Goal: Task Accomplishment & Management: Manage account settings

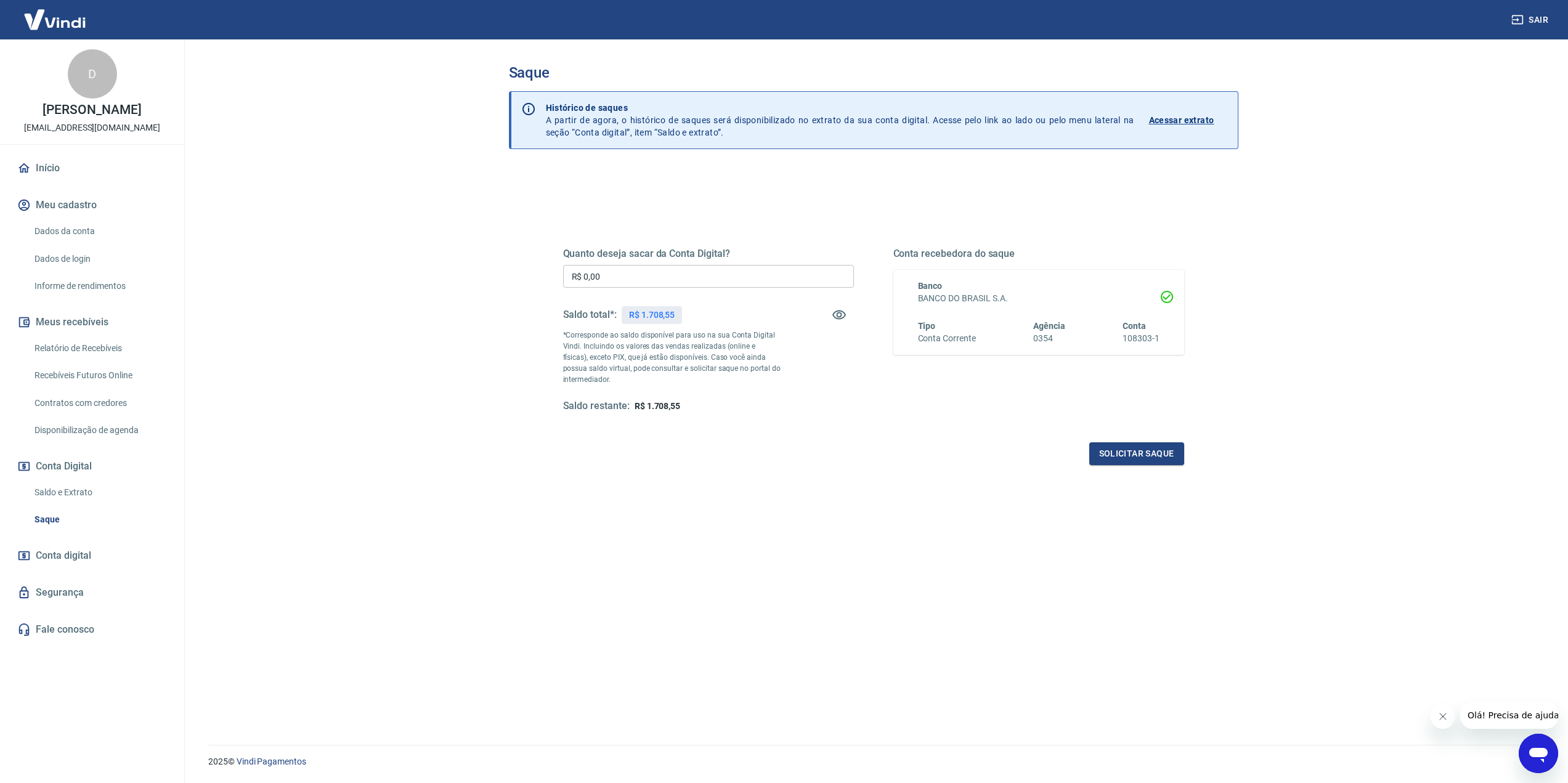
click at [627, 275] on input "R$ 0,00" at bounding box center [709, 276] width 291 height 23
type input "R$ 1.708,00"
click at [1111, 456] on button "Solicitar saque" at bounding box center [1136, 454] width 95 height 23
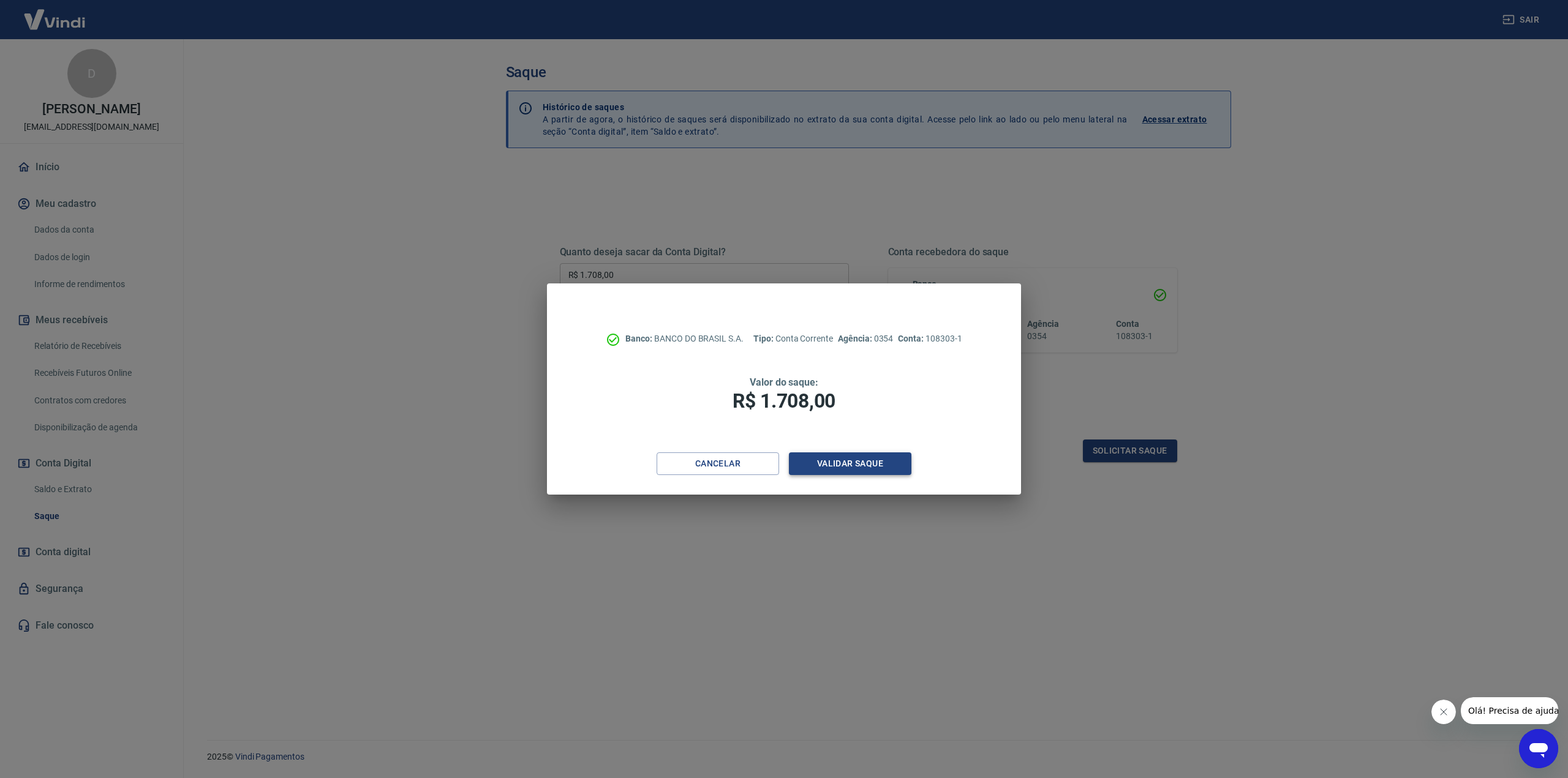
click at [858, 463] on button "Validar saque" at bounding box center [850, 464] width 123 height 22
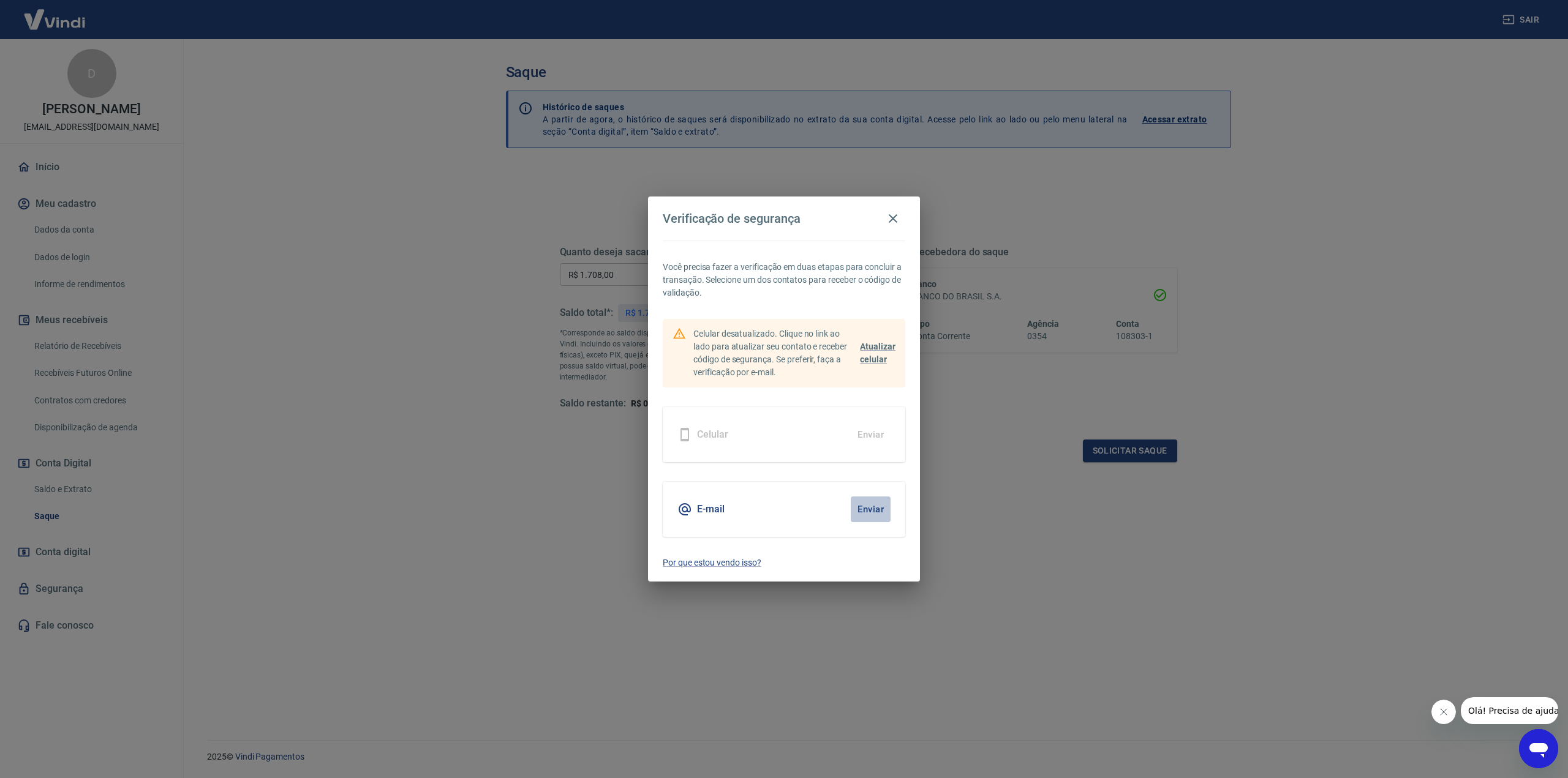
click at [873, 505] on button "Enviar" at bounding box center [870, 509] width 39 height 25
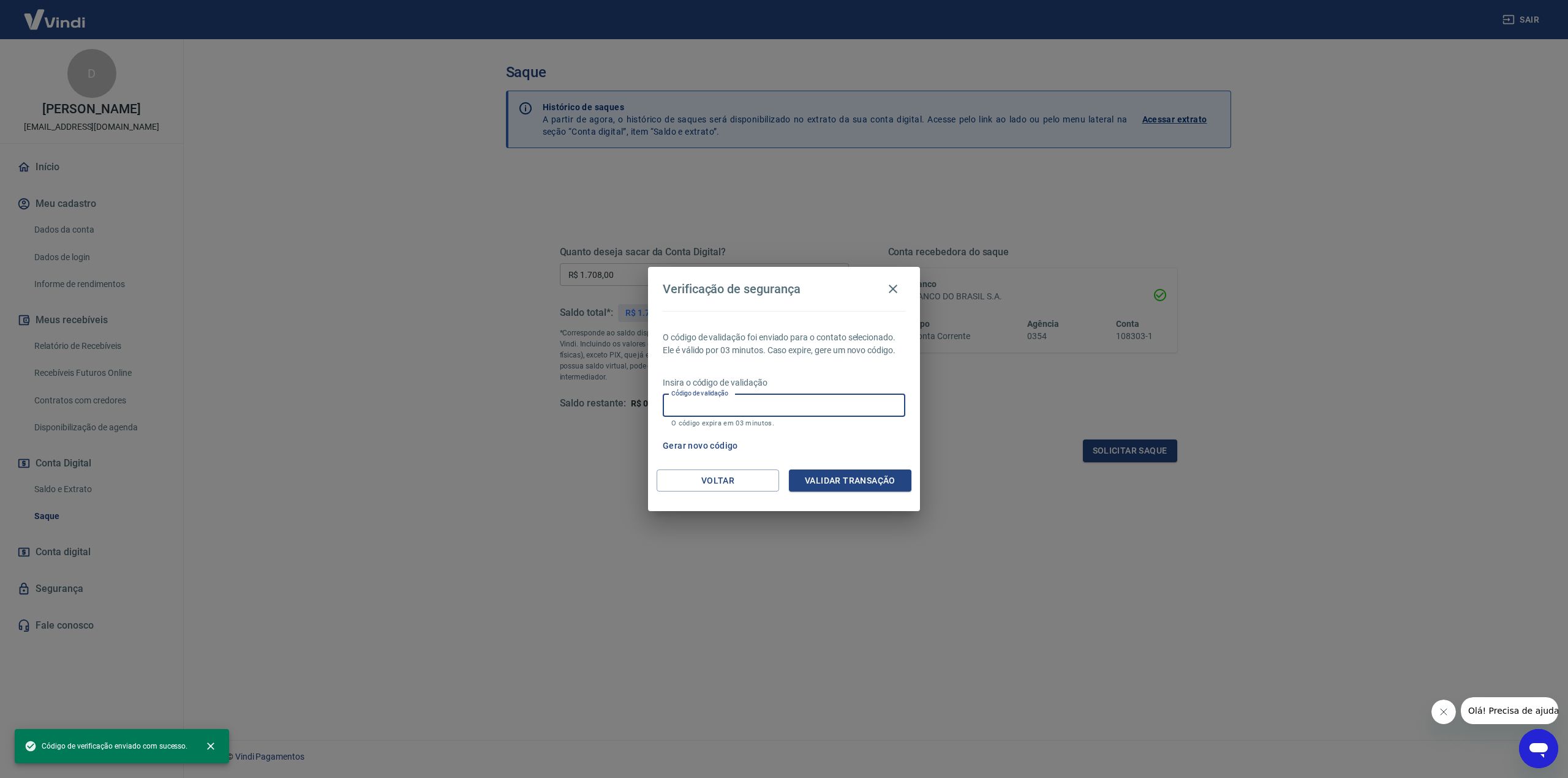
click at [776, 410] on input "Código de validação" at bounding box center [783, 406] width 243 height 22
paste input "648108"
type input "648108"
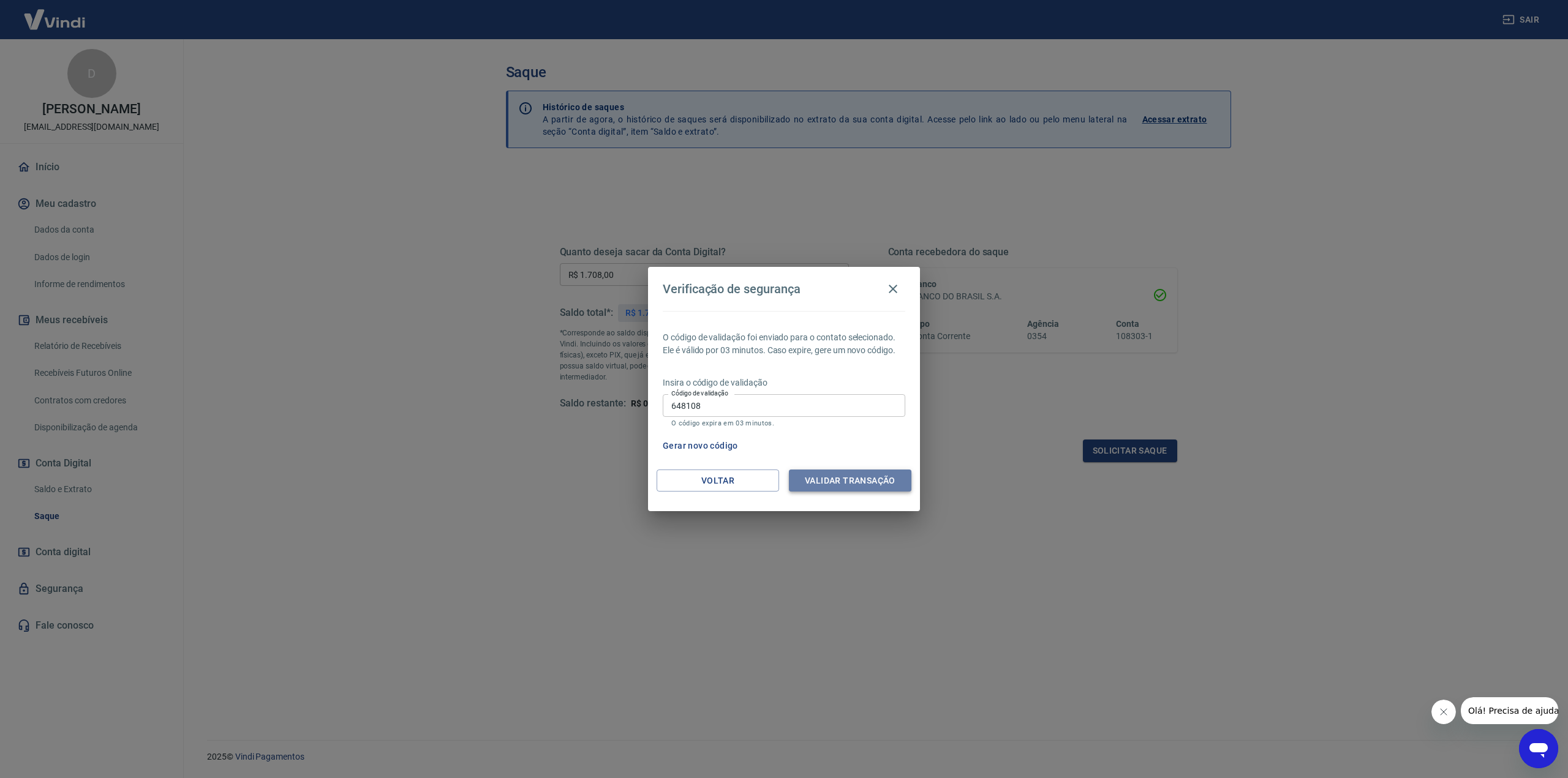
click at [869, 479] on button "Validar transação" at bounding box center [850, 481] width 123 height 22
